Goal: Task Accomplishment & Management: Use online tool/utility

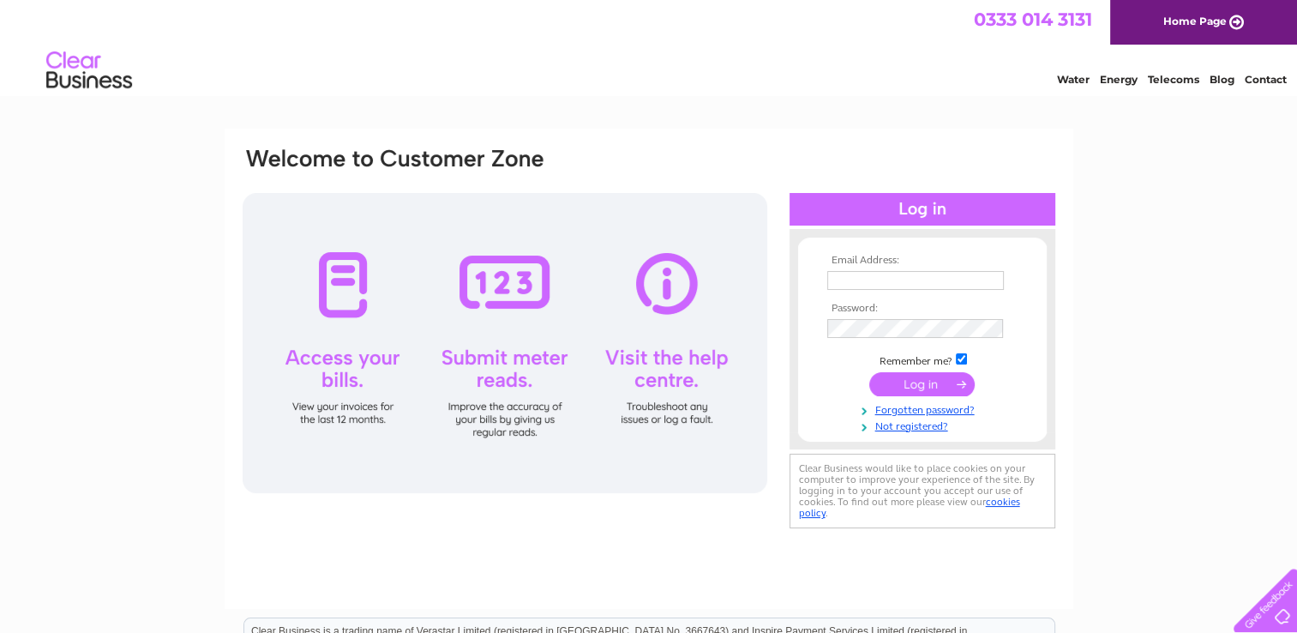
type input "cathy@cooper-architects.co.uk"
click at [922, 384] on input "submit" at bounding box center [921, 384] width 105 height 24
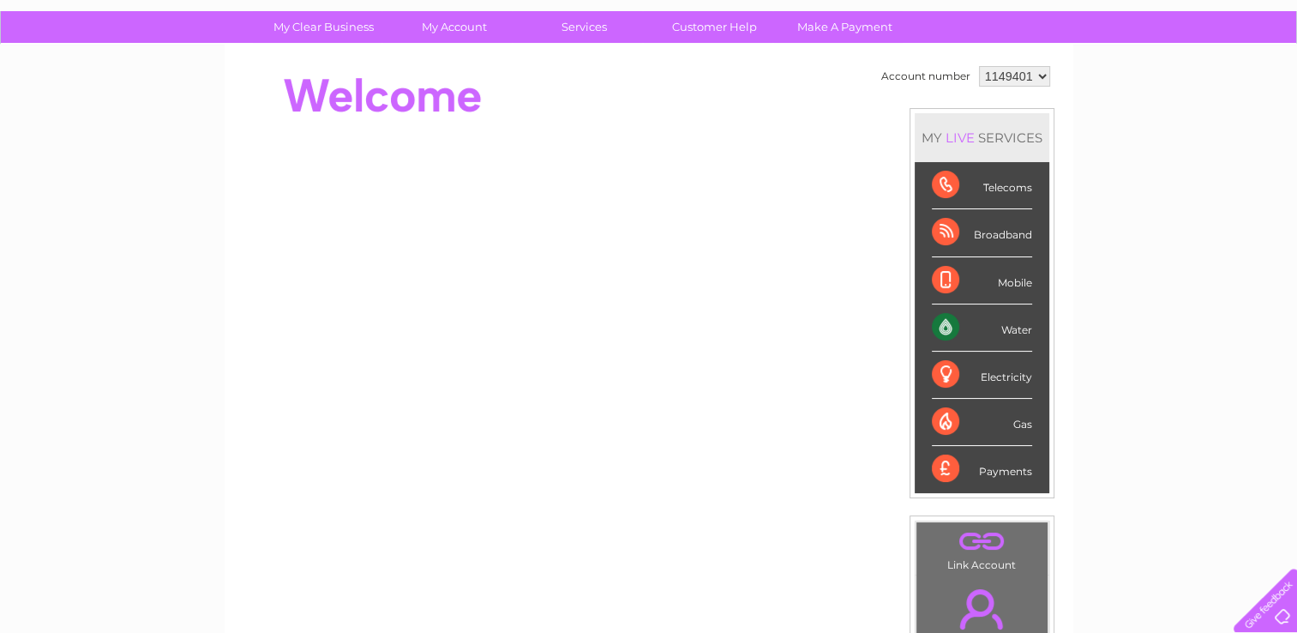
scroll to position [86, 0]
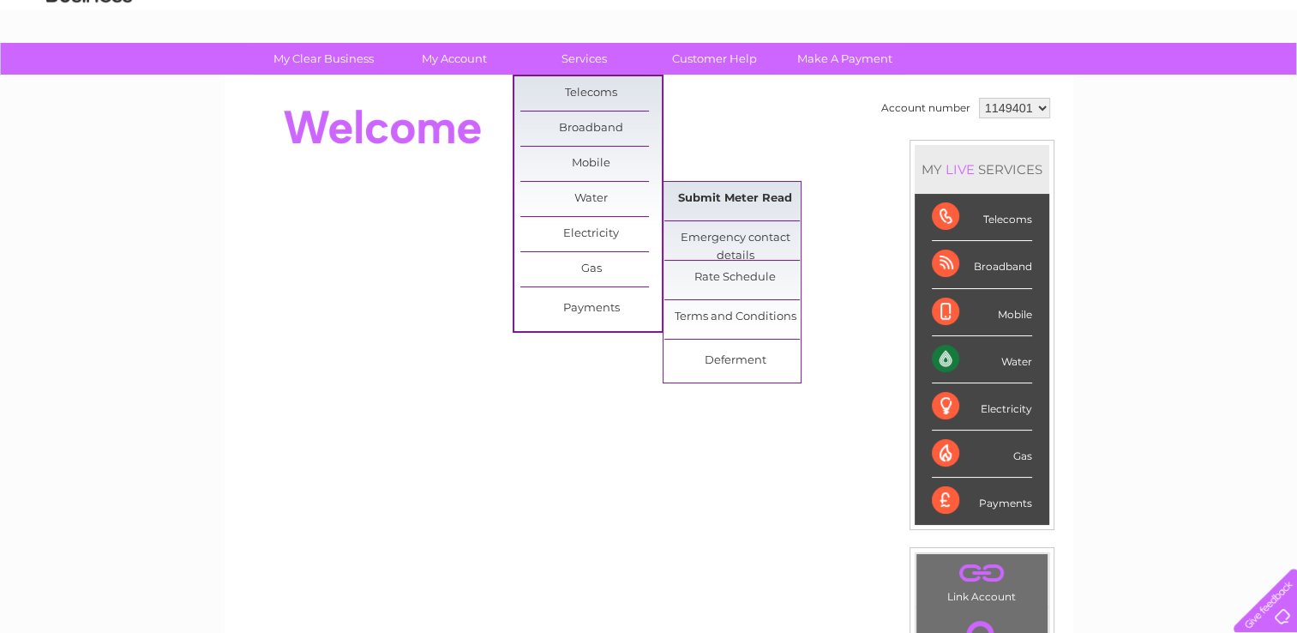
click at [727, 195] on link "Submit Meter Read" at bounding box center [734, 199] width 141 height 34
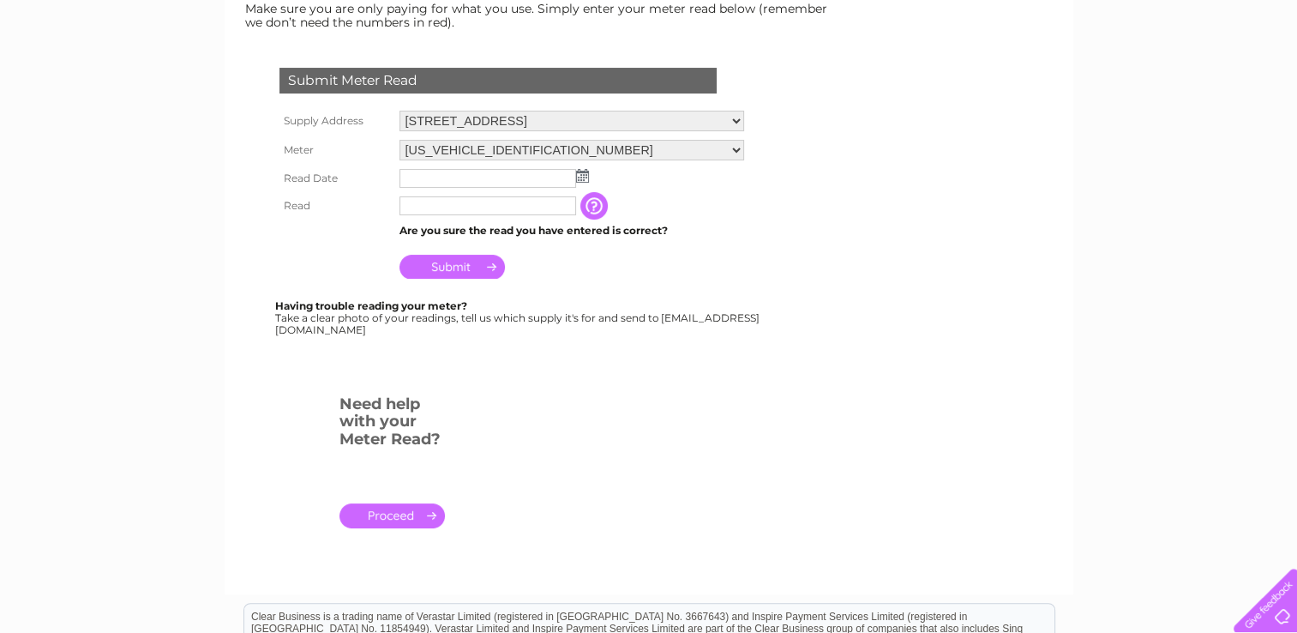
scroll to position [257, 0]
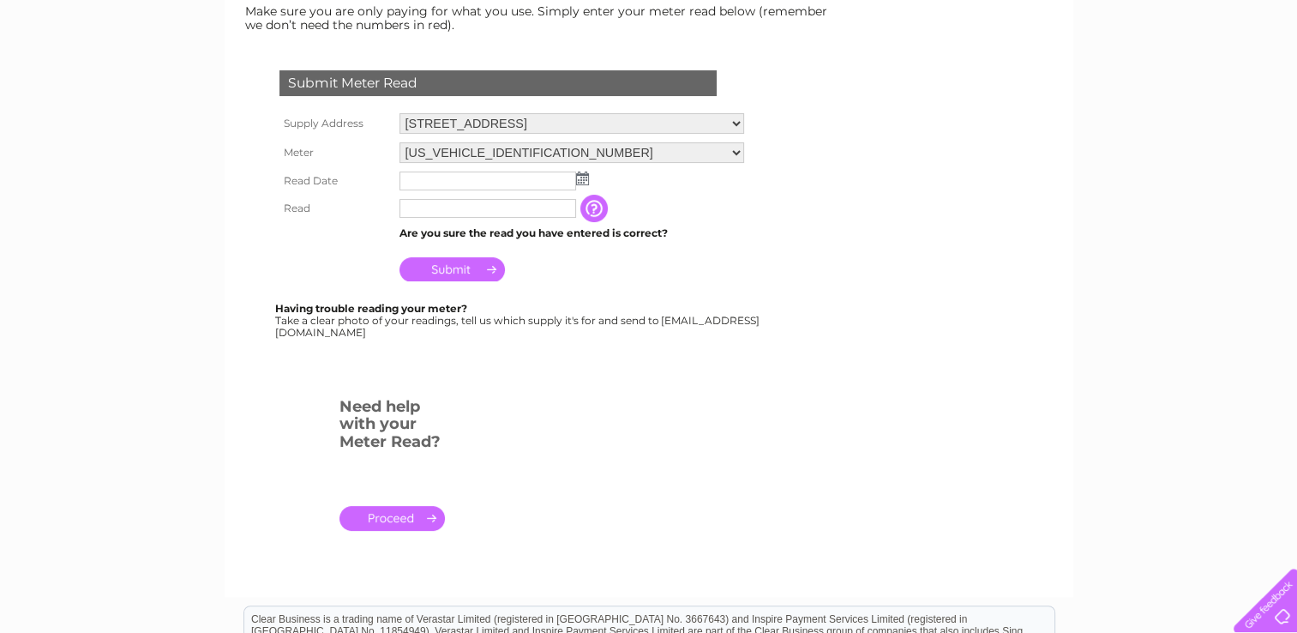
click at [494, 206] on input "text" at bounding box center [487, 208] width 177 height 19
type input "00025"
click at [458, 183] on input "text" at bounding box center [487, 180] width 177 height 19
click at [585, 180] on img at bounding box center [582, 178] width 13 height 14
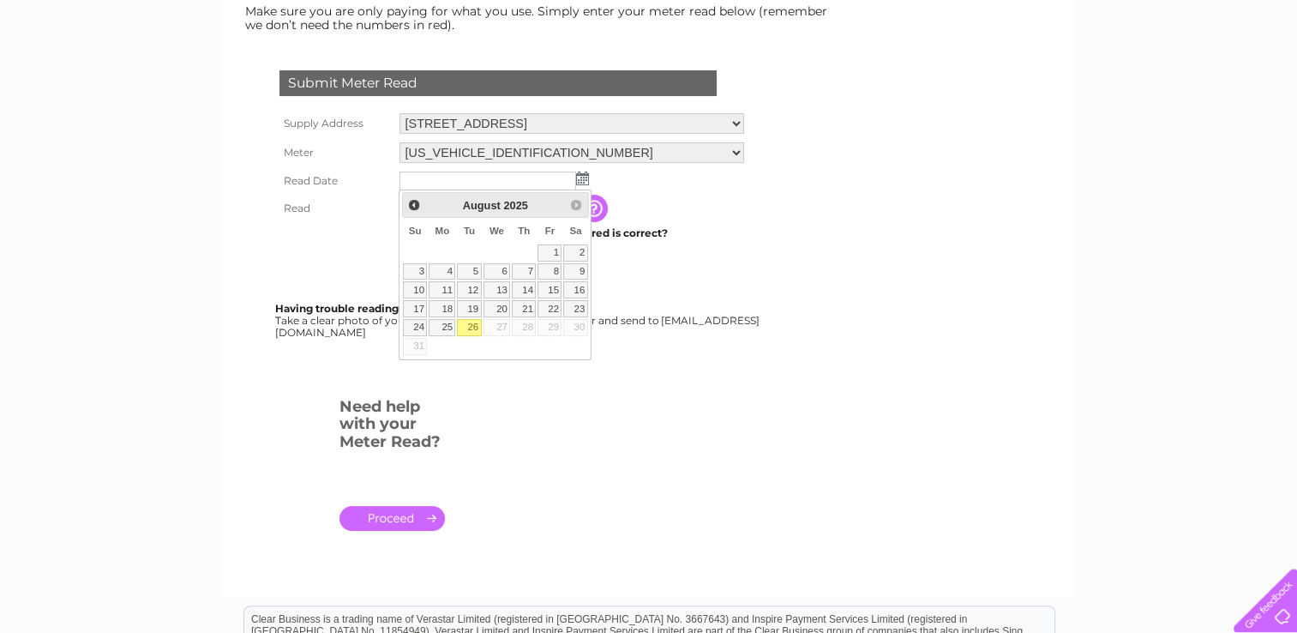
click at [472, 321] on link "26" at bounding box center [469, 327] width 24 height 17
type input "2025/08/26"
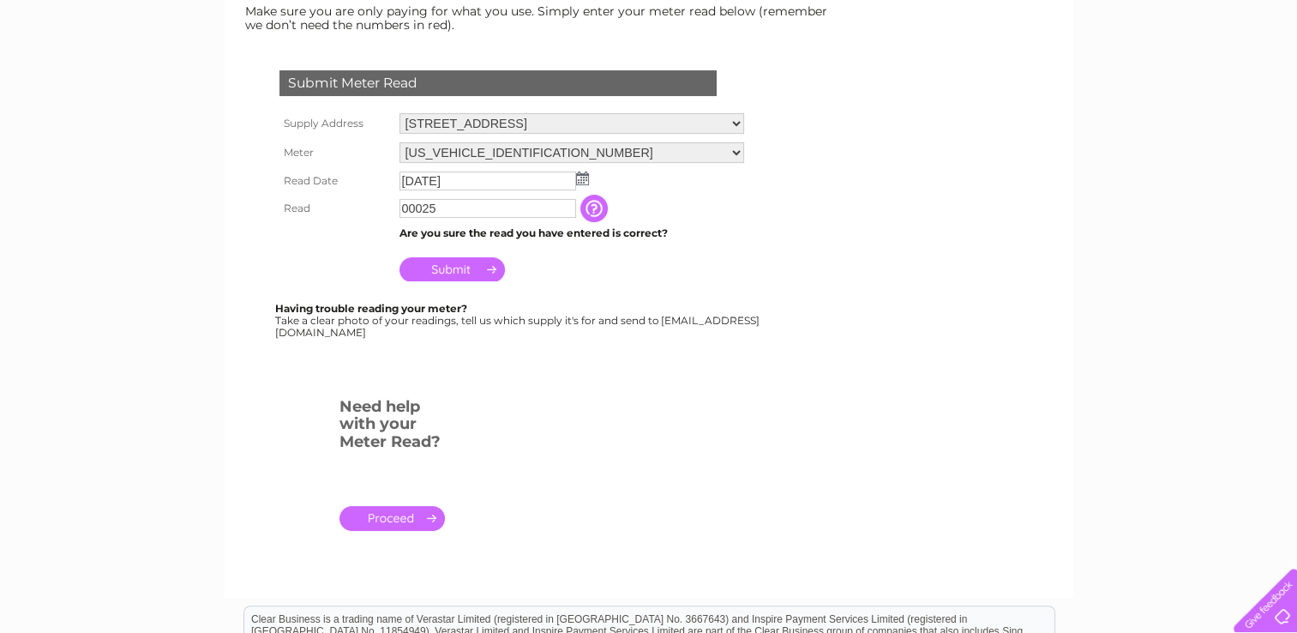
click at [592, 208] on input "button" at bounding box center [595, 208] width 31 height 27
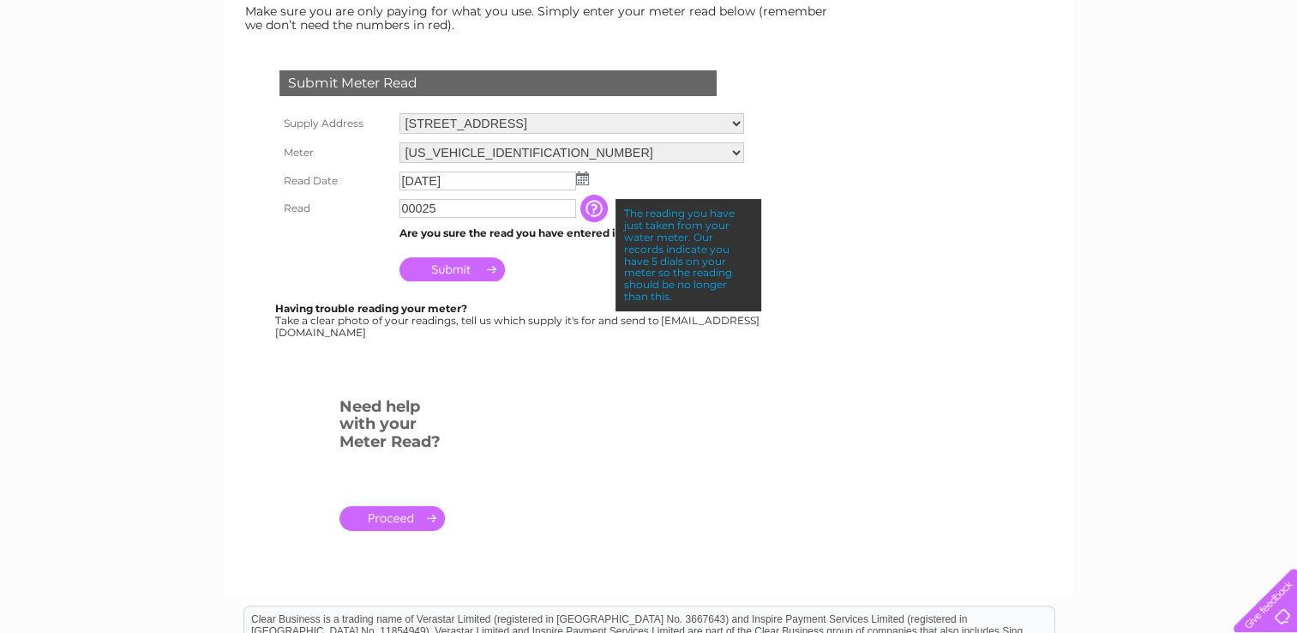
click at [592, 208] on input "button" at bounding box center [595, 208] width 31 height 27
click at [453, 265] on input "Submit" at bounding box center [451, 269] width 105 height 24
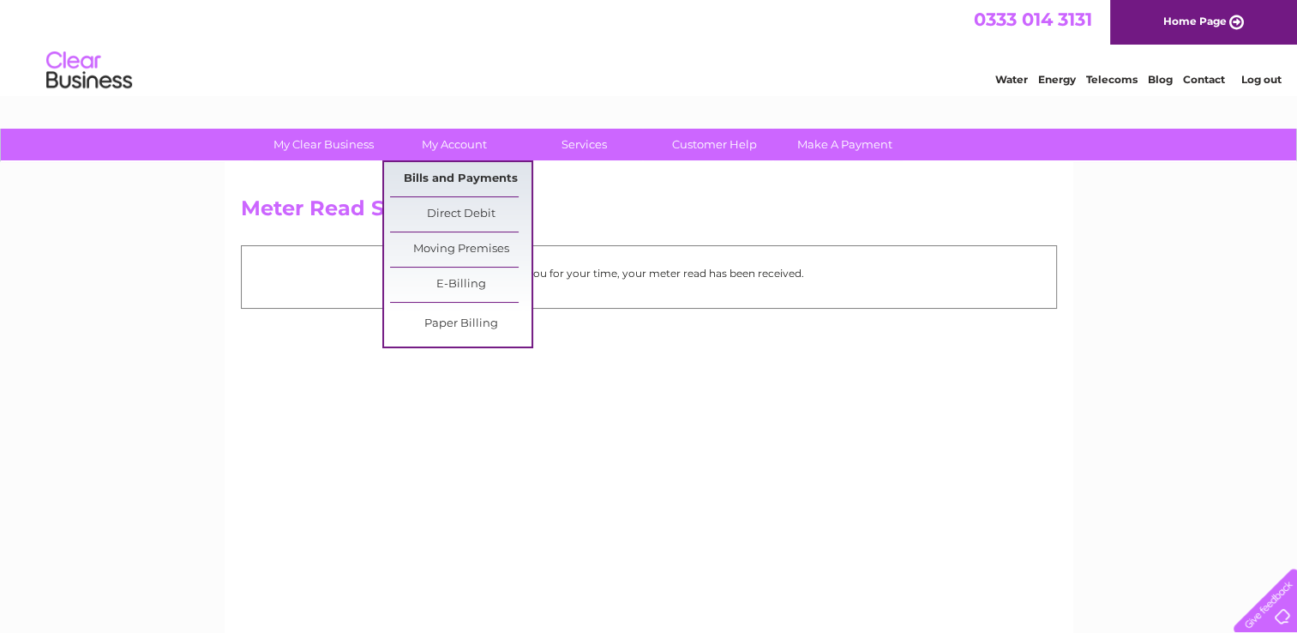
click at [470, 172] on link "Bills and Payments" at bounding box center [460, 179] width 141 height 34
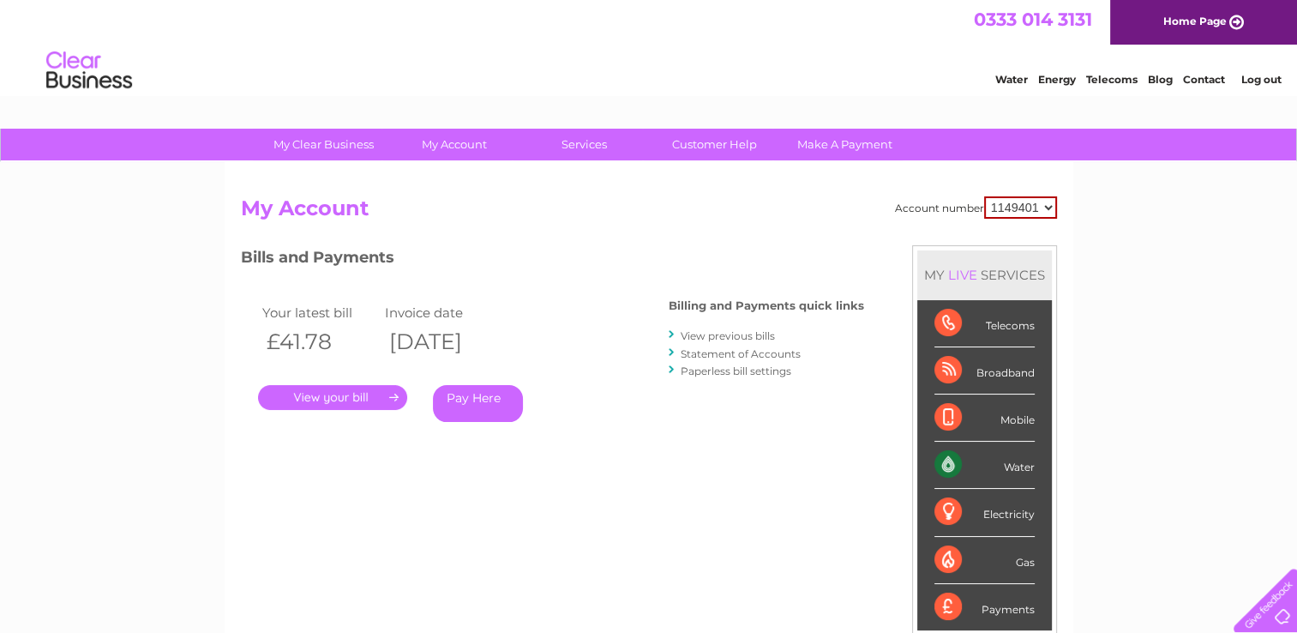
click at [332, 396] on link "." at bounding box center [332, 397] width 149 height 25
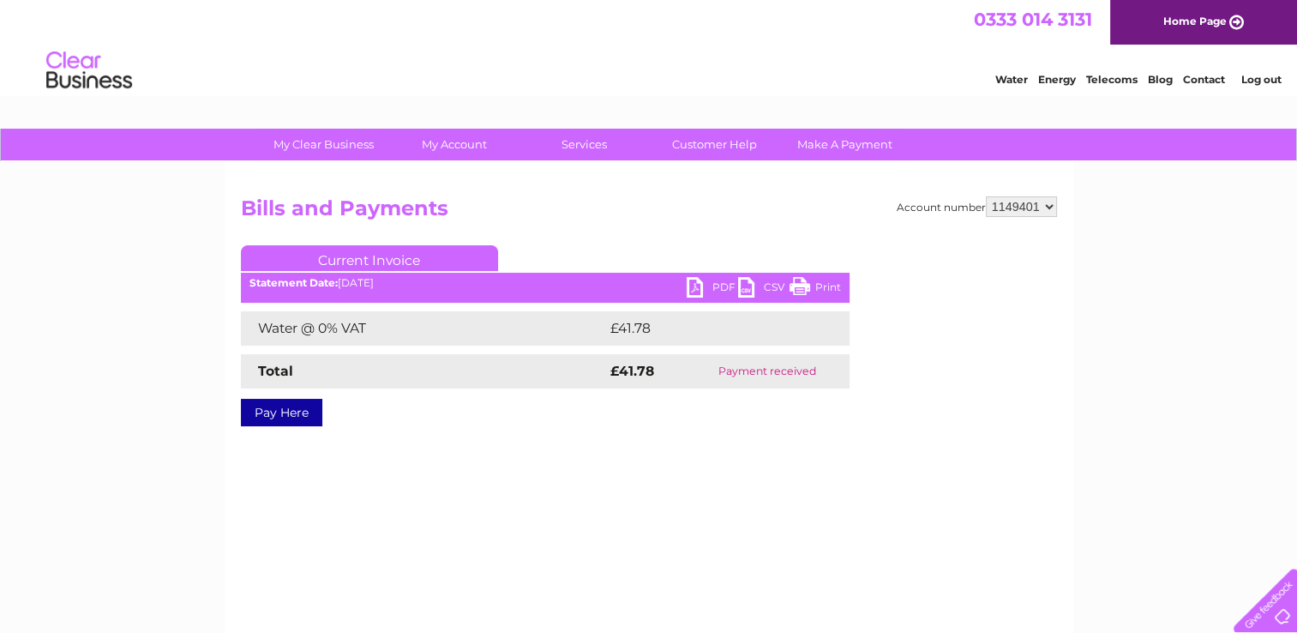
click at [384, 255] on link "Current Invoice" at bounding box center [369, 258] width 257 height 26
click at [712, 283] on link "PDF" at bounding box center [712, 289] width 51 height 25
click at [698, 282] on link "PDF" at bounding box center [712, 289] width 51 height 25
click at [696, 283] on link "PDF" at bounding box center [712, 289] width 51 height 25
